Goal: Find specific page/section: Find specific page/section

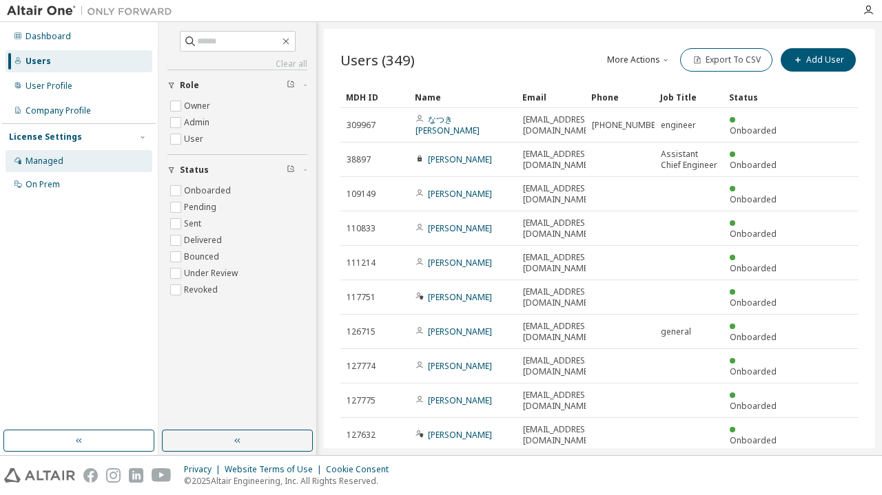
click at [62, 154] on div "Managed" at bounding box center [79, 161] width 147 height 22
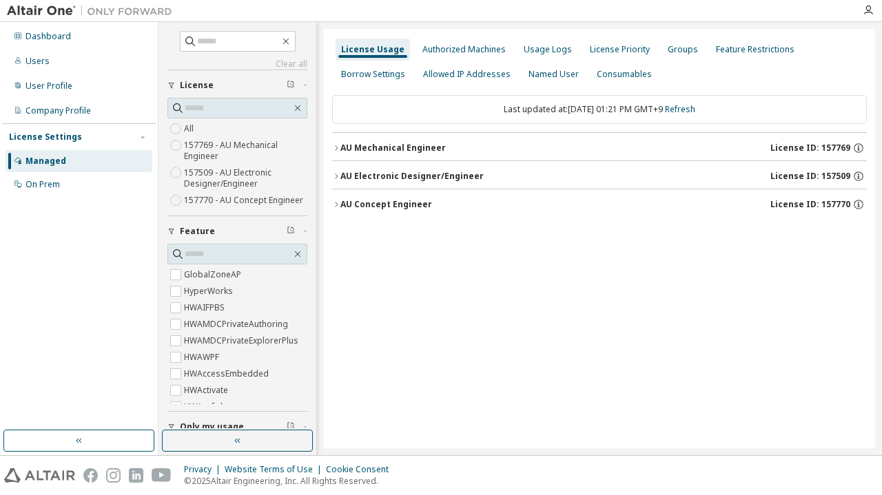
click at [344, 206] on div "AU Concept Engineer" at bounding box center [386, 204] width 92 height 11
